Goal: Task Accomplishment & Management: Use online tool/utility

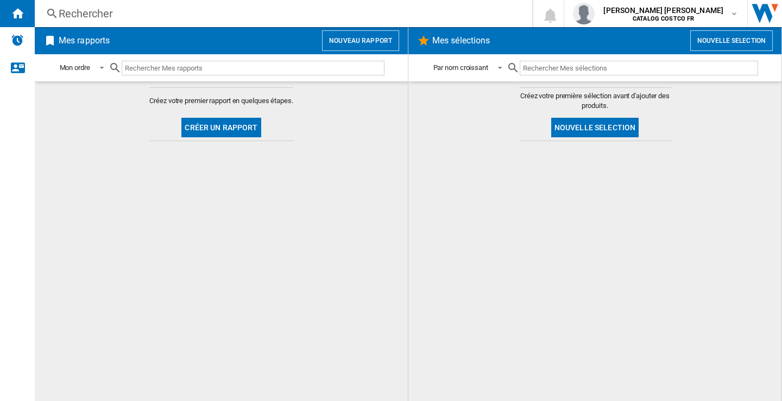
click at [355, 39] on button "Nouveau rapport" at bounding box center [360, 40] width 77 height 21
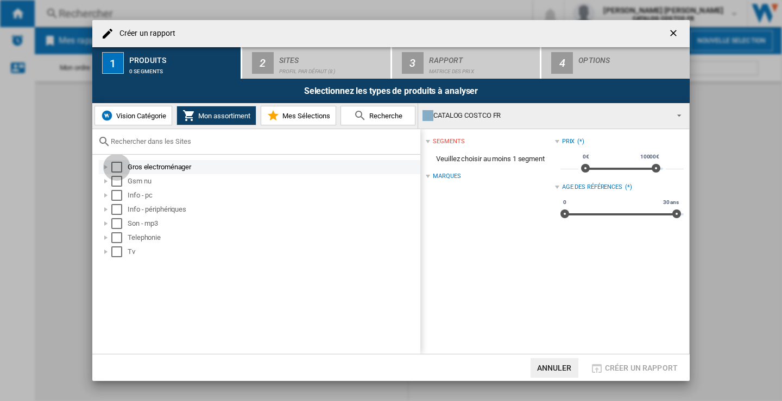
click at [120, 167] on div "Select" at bounding box center [116, 167] width 11 height 11
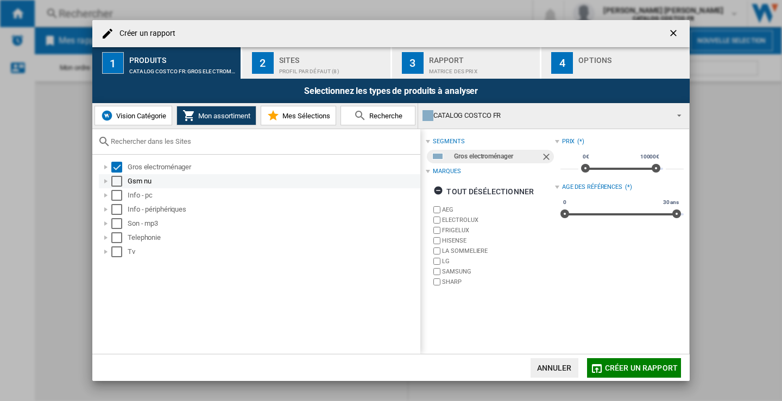
click at [116, 180] on div "Select" at bounding box center [116, 181] width 11 height 11
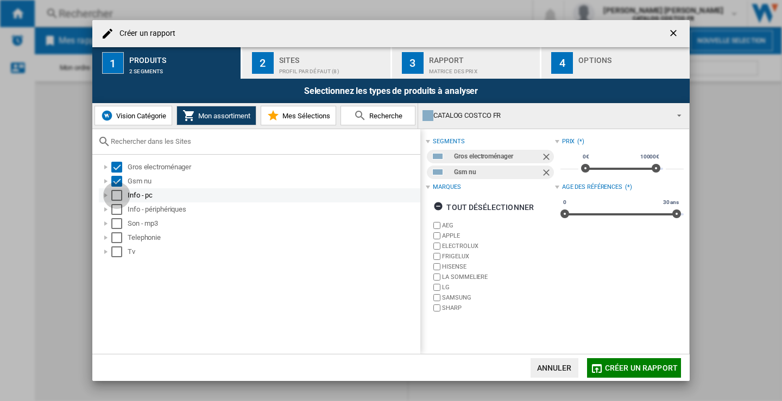
click at [121, 193] on div "Select" at bounding box center [116, 195] width 11 height 11
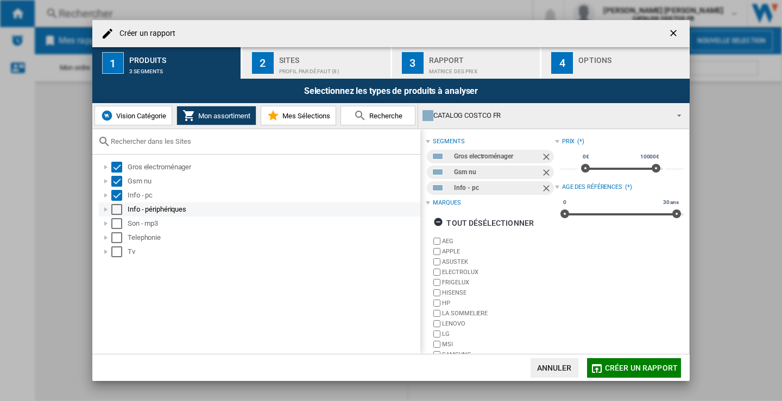
click at [115, 212] on div "Select" at bounding box center [116, 209] width 11 height 11
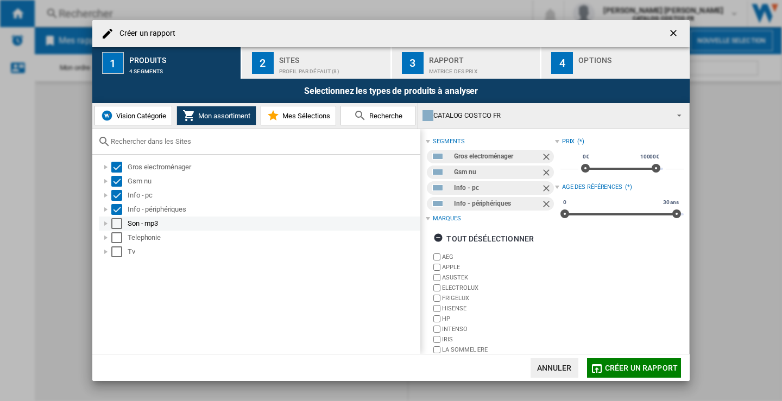
click at [118, 217] on div "Son - mp3" at bounding box center [259, 224] width 321 height 14
click at [116, 225] on div "Select" at bounding box center [116, 223] width 11 height 11
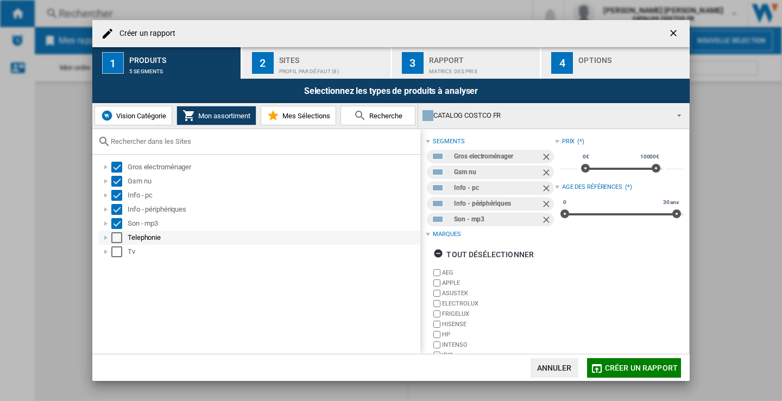
click at [116, 237] on div "Select" at bounding box center [116, 237] width 11 height 11
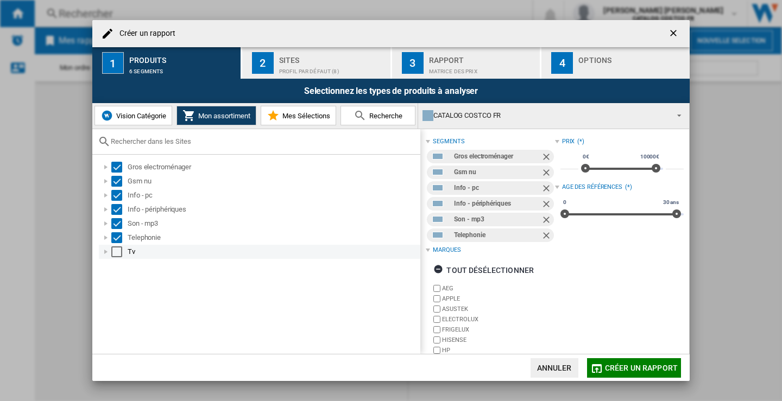
click at [114, 253] on div "Select" at bounding box center [116, 252] width 11 height 11
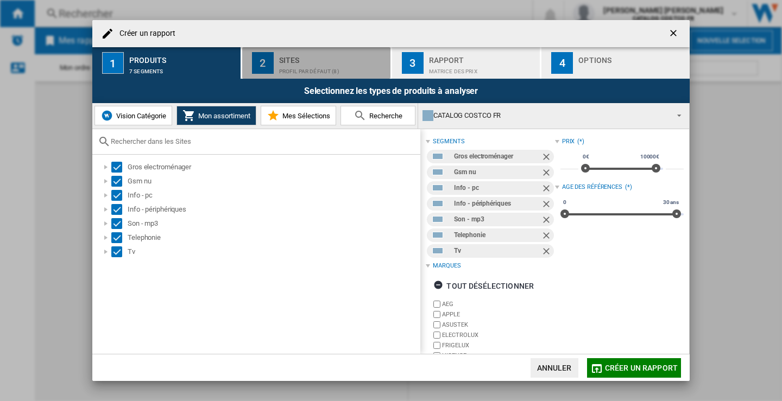
click at [306, 60] on div "Sites" at bounding box center [332, 57] width 107 height 11
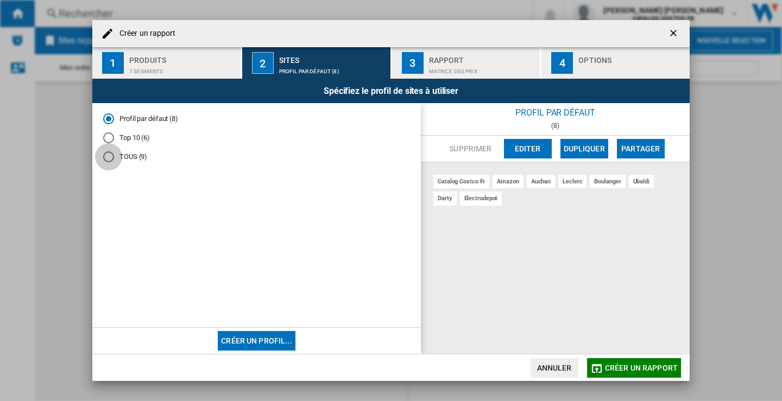
click at [111, 157] on div "TOUS (9)" at bounding box center [108, 157] width 11 height 11
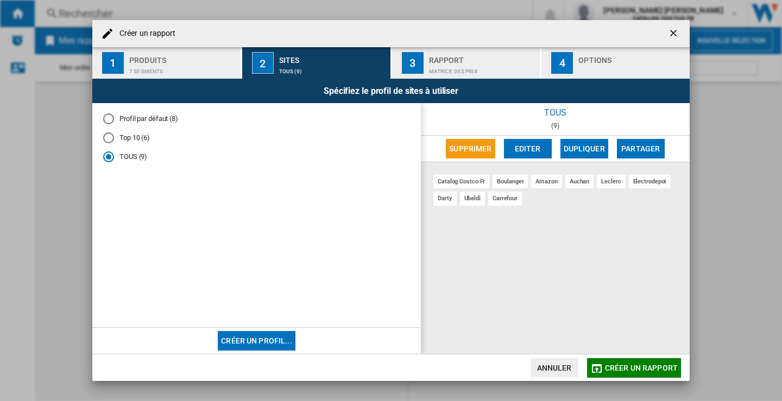
click at [477, 70] on div "Matrice des prix" at bounding box center [482, 68] width 107 height 11
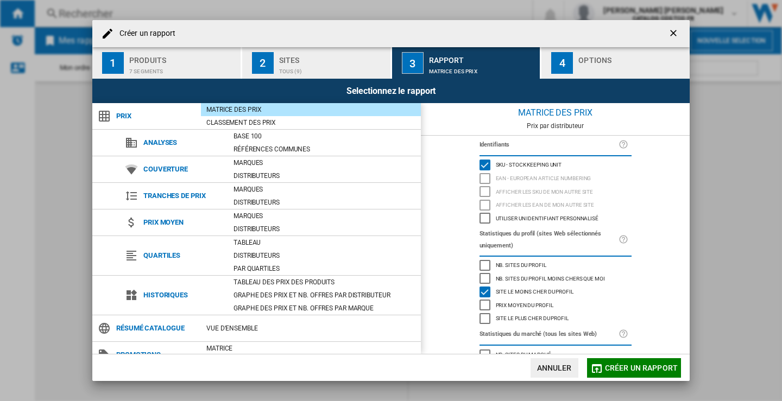
click at [610, 62] on div "Options" at bounding box center [631, 57] width 107 height 11
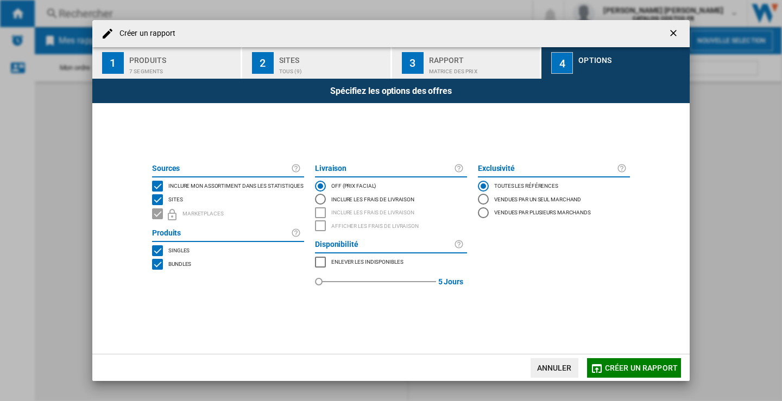
click at [628, 369] on span "Créer un rapport" at bounding box center [641, 368] width 73 height 9
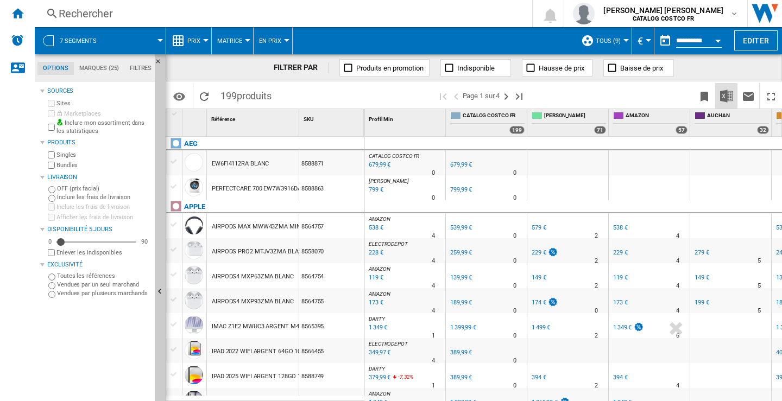
click at [727, 97] on img "Télécharger au format Excel" at bounding box center [726, 96] width 13 height 13
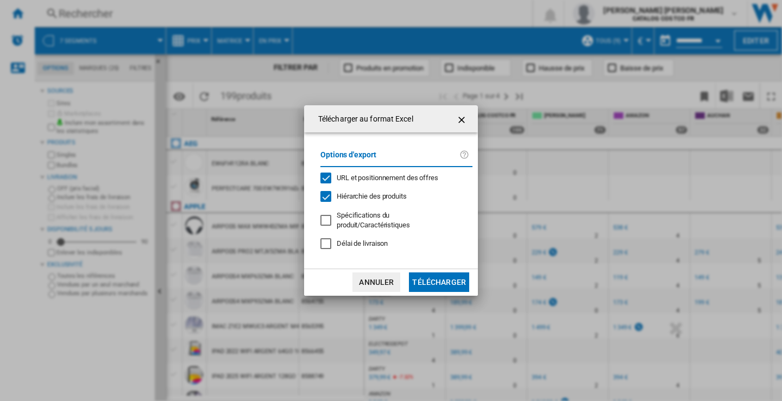
click at [446, 282] on button "Télécharger" at bounding box center [439, 283] width 60 height 20
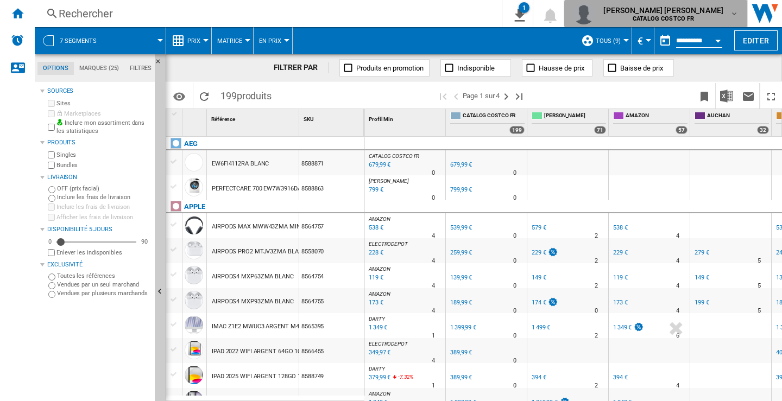
click at [737, 15] on md-icon "button" at bounding box center [734, 13] width 9 height 9
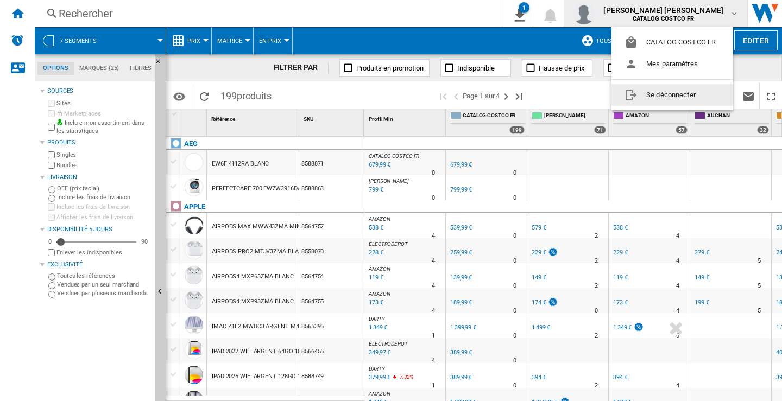
click at [663, 96] on button "Se déconnecter" at bounding box center [672, 95] width 122 height 22
